Goal: Information Seeking & Learning: Learn about a topic

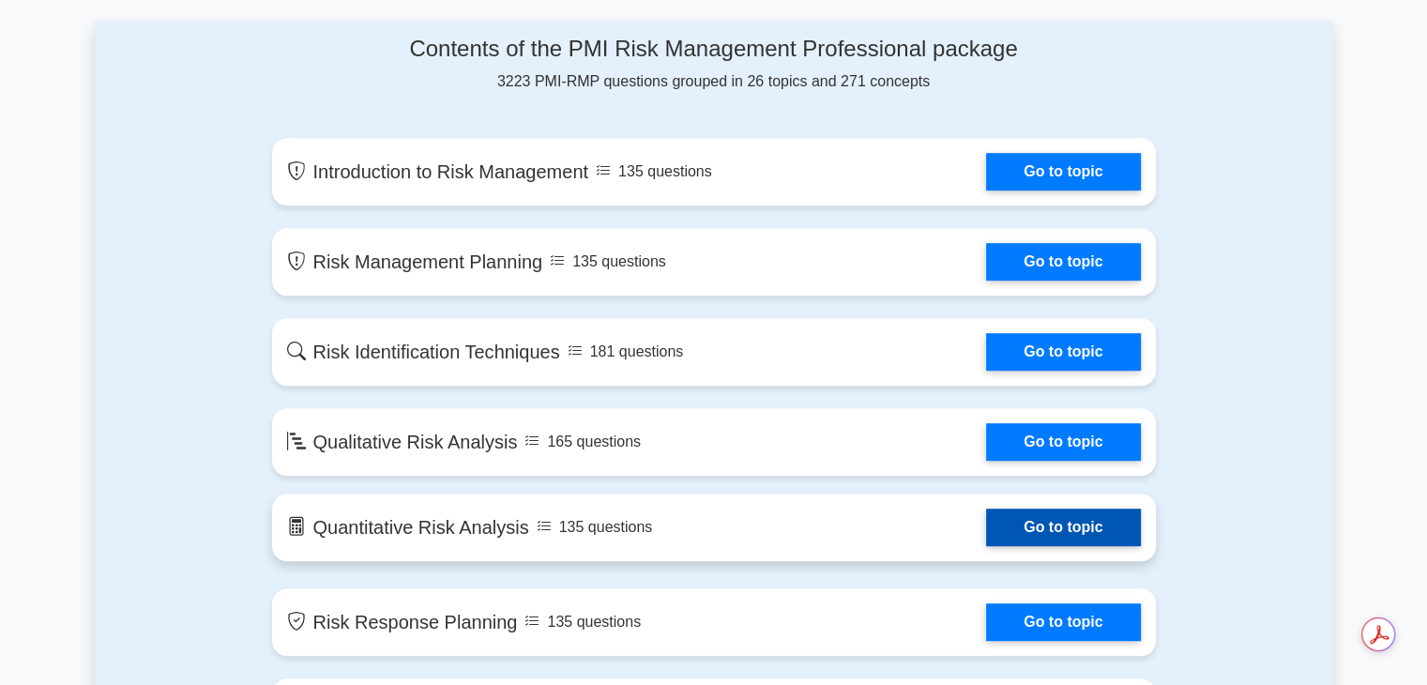
scroll to position [1032, 0]
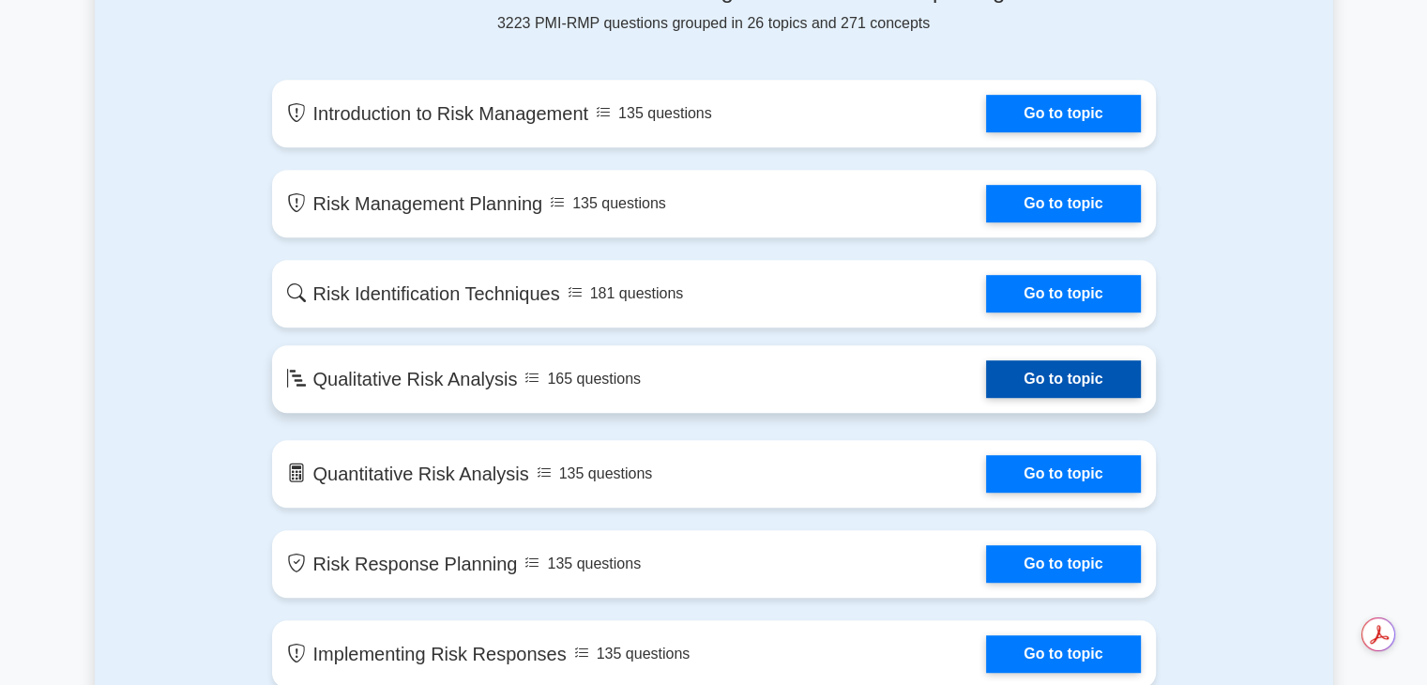
click at [986, 369] on link "Go to topic" at bounding box center [1063, 379] width 154 height 38
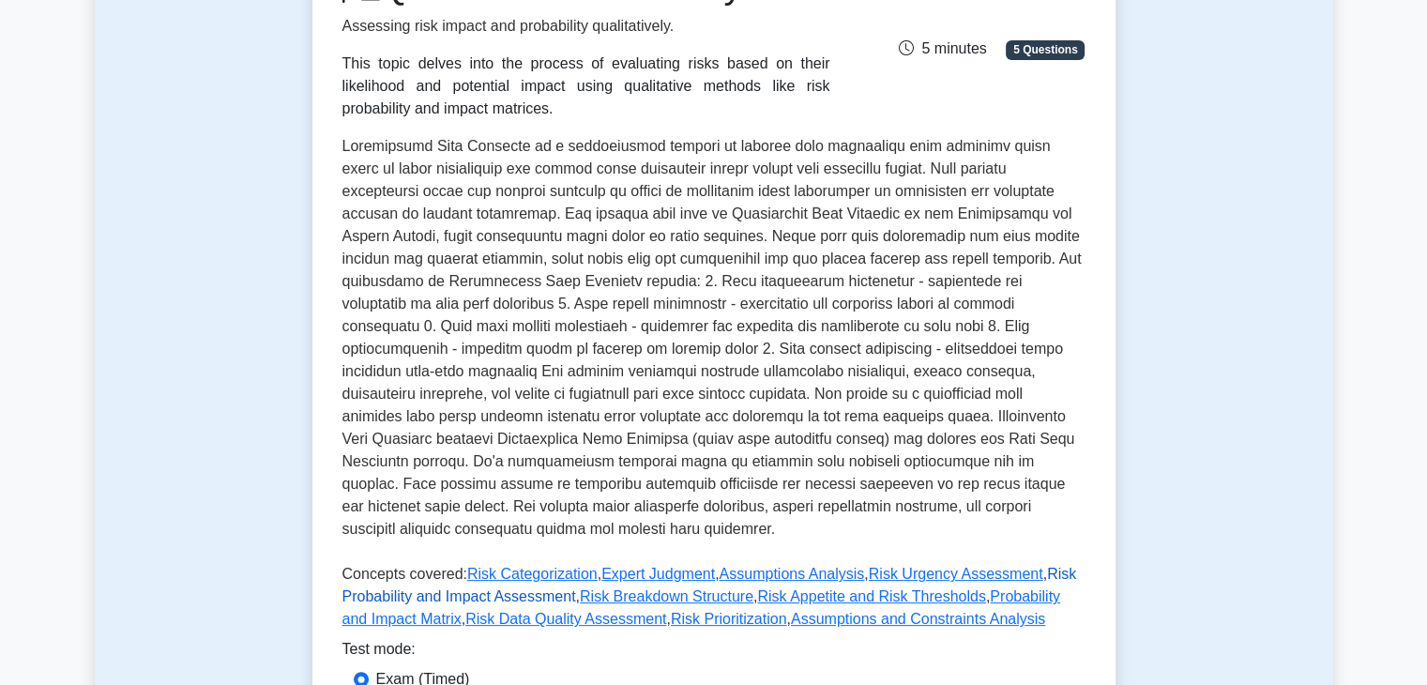
scroll to position [469, 0]
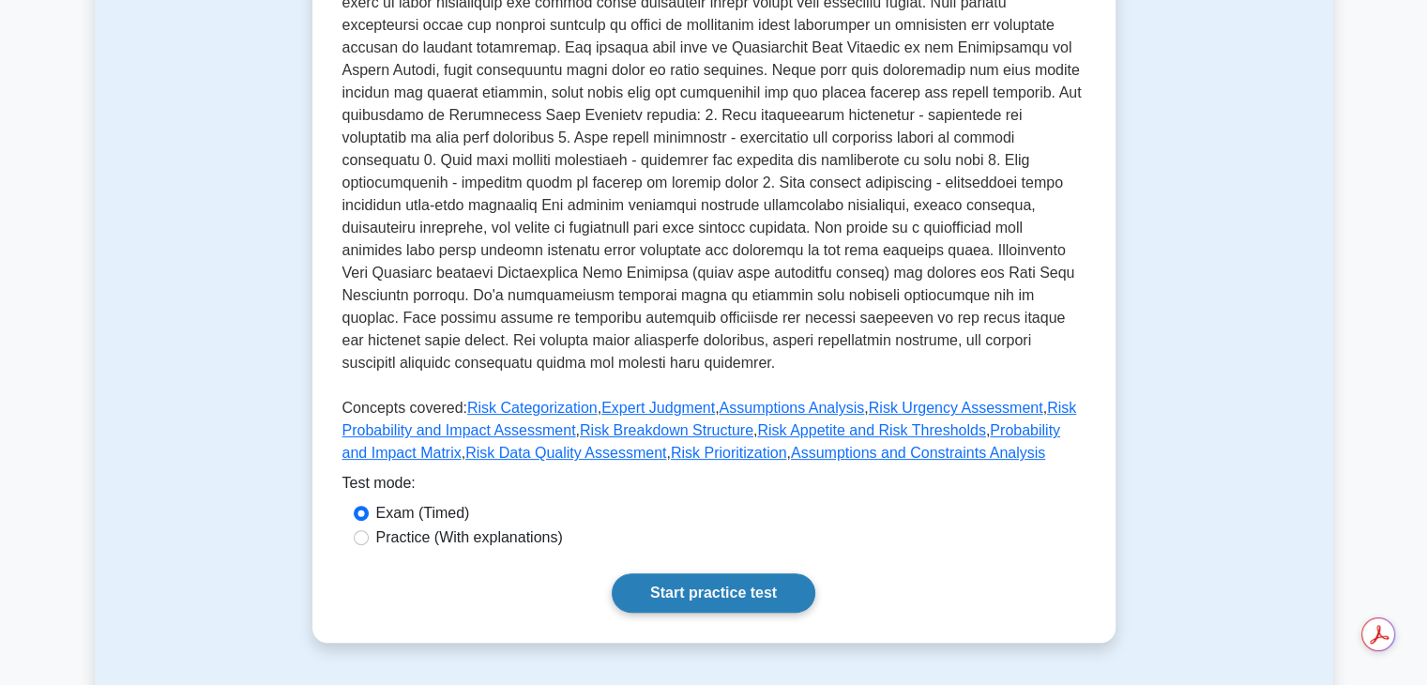
click at [737, 575] on link "Start practice test" at bounding box center [714, 592] width 204 height 39
